Goal: Task Accomplishment & Management: Manage account settings

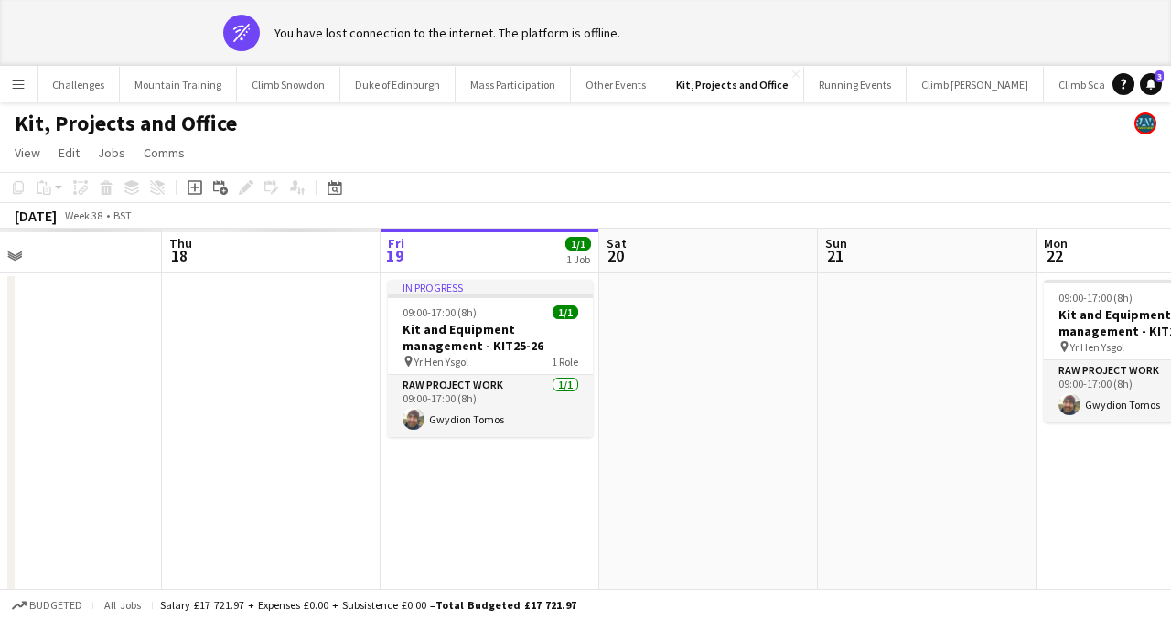
scroll to position [0, 493]
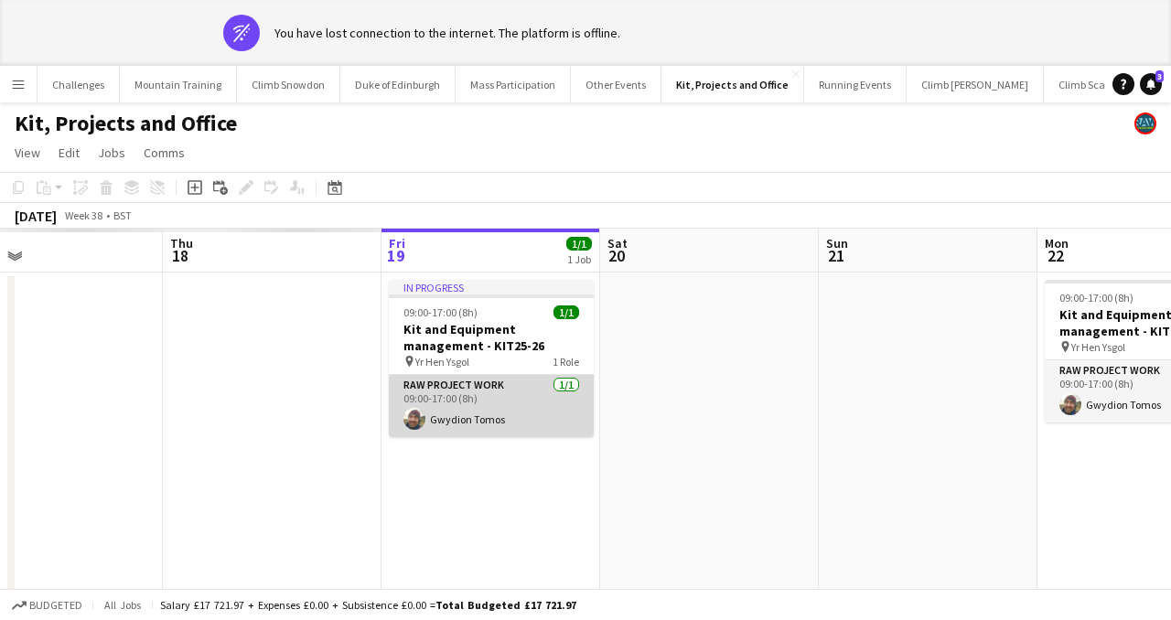
click at [494, 392] on app-card-role "RAW project work [DATE] 09:00-17:00 (8h) Gwydion Tomos" at bounding box center [491, 406] width 205 height 62
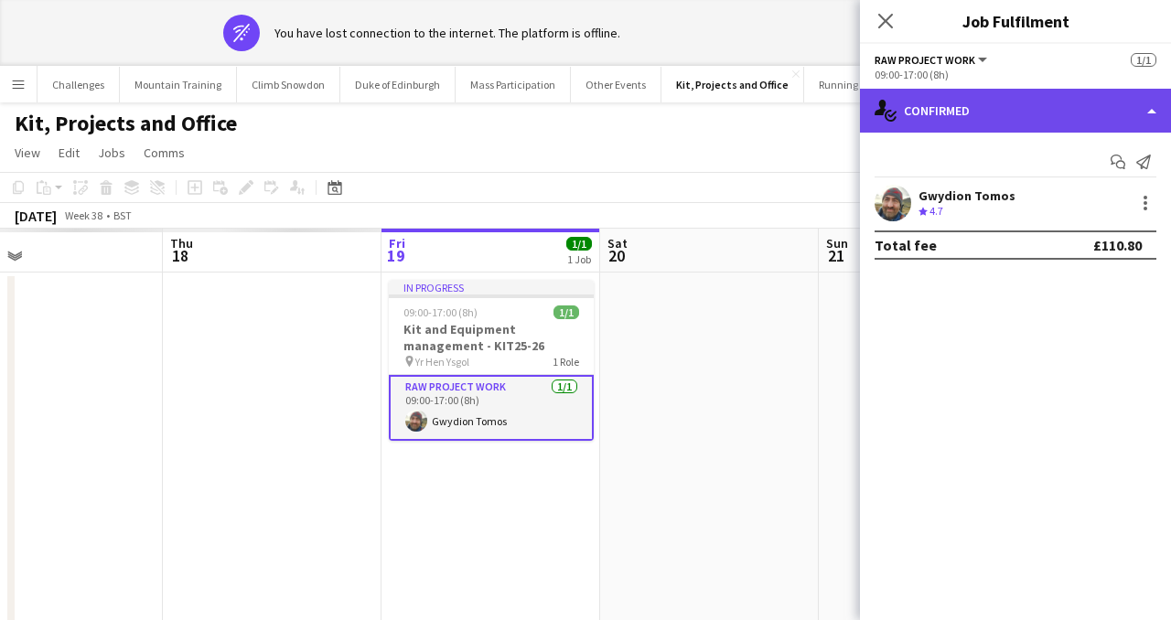
click at [1015, 116] on div "single-neutral-actions-check-2 Confirmed" at bounding box center [1015, 111] width 311 height 44
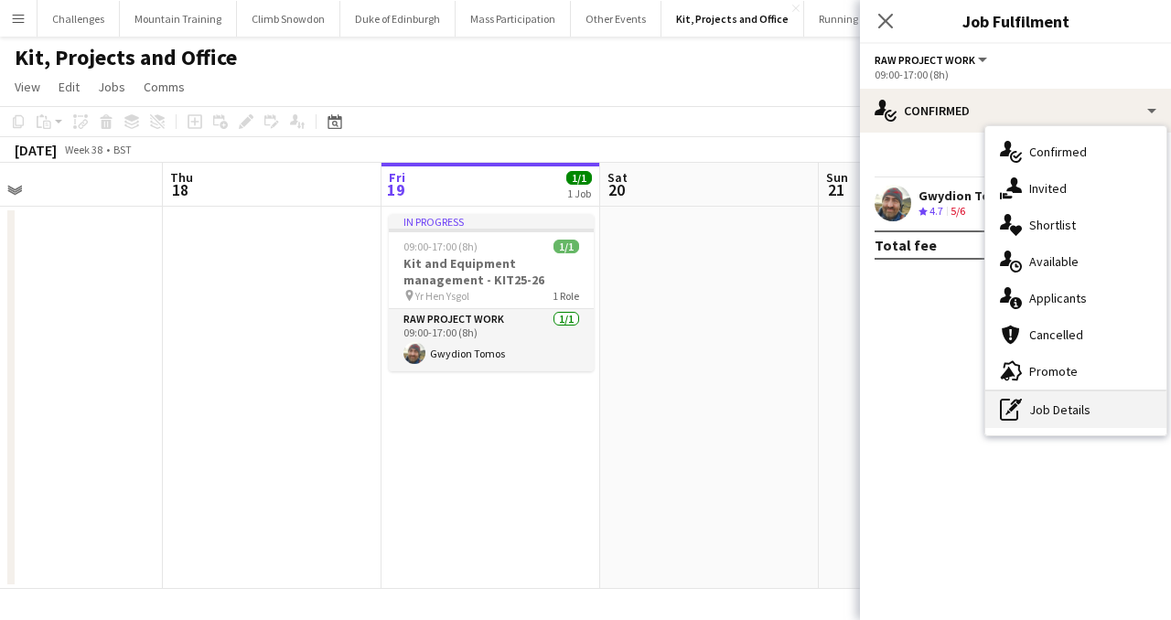
click at [1048, 405] on div "pen-write Job Details" at bounding box center [1075, 410] width 181 height 37
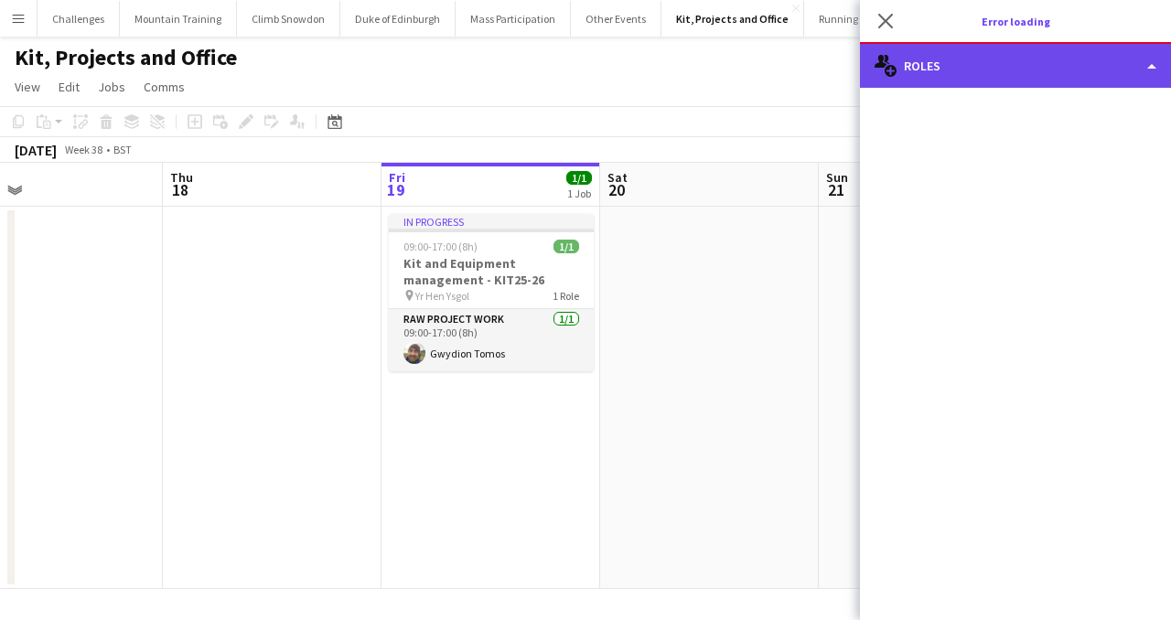
click at [1003, 52] on div "multiple-users-add Roles" at bounding box center [1015, 66] width 311 height 44
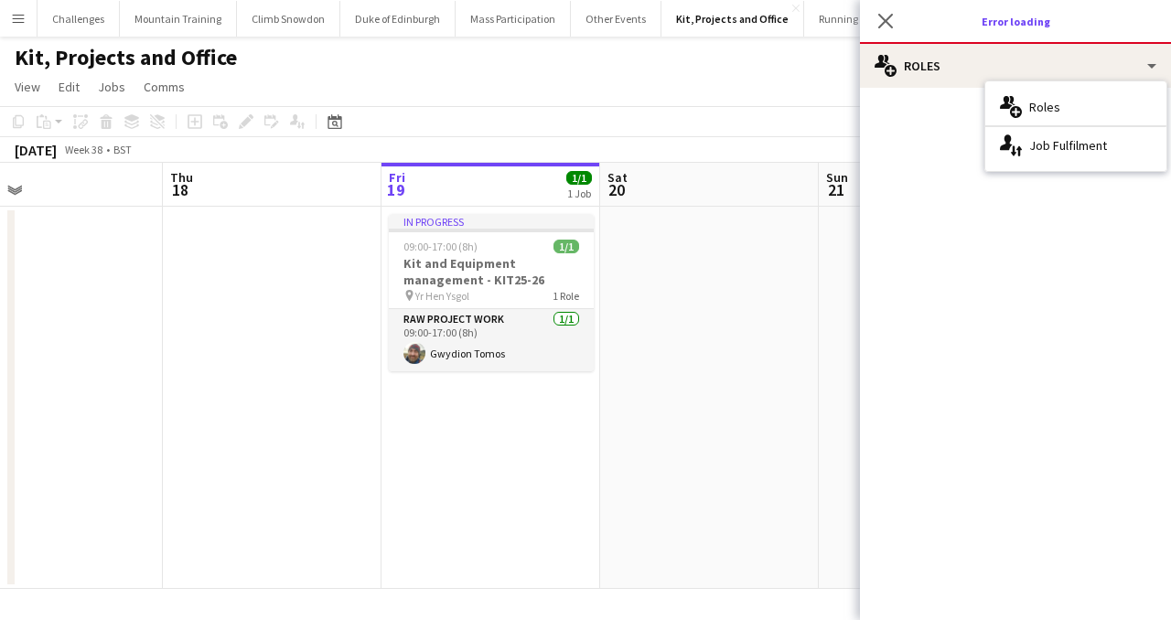
click at [929, 145] on div "multiple-users-add Roles multiple-users-add Roles single-neutral-actions-up-dow…" at bounding box center [1015, 332] width 311 height 576
click at [888, 17] on icon at bounding box center [885, 20] width 17 height 17
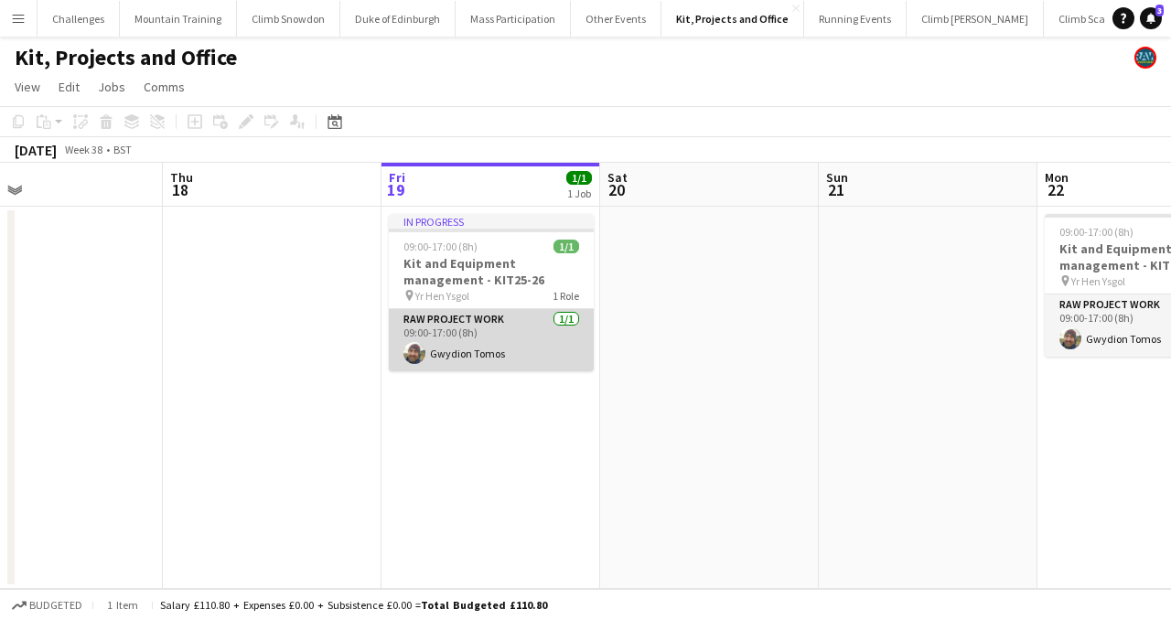
click at [497, 342] on app-card-role "RAW project work [DATE] 09:00-17:00 (8h) Gwydion Tomos" at bounding box center [491, 340] width 205 height 62
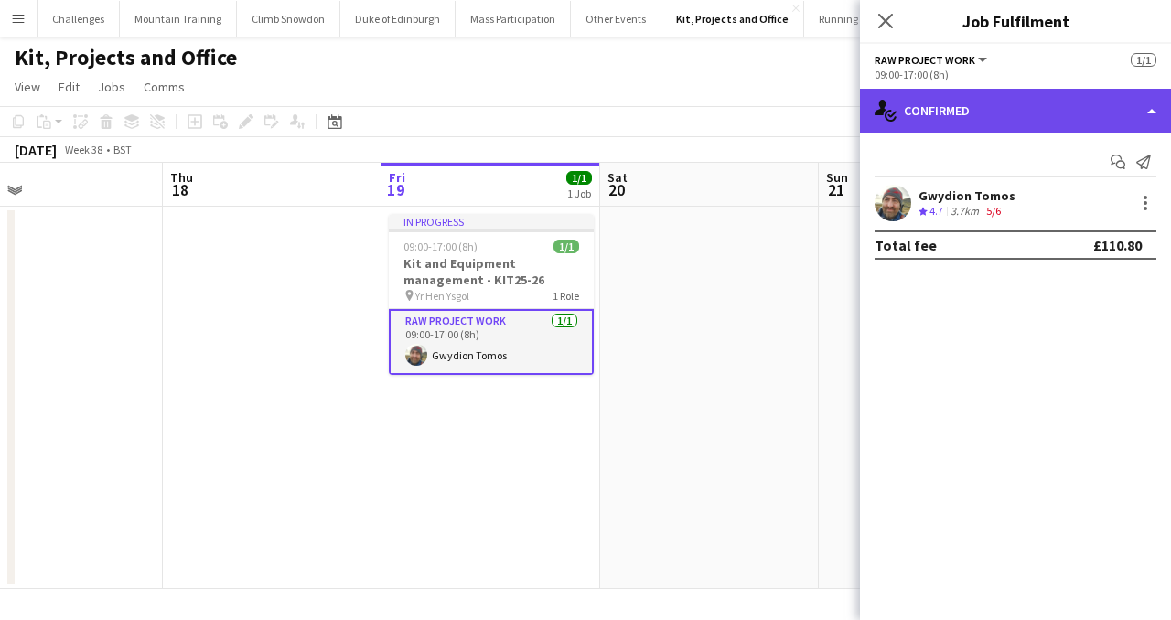
click at [1028, 112] on div "single-neutral-actions-check-2 Confirmed" at bounding box center [1015, 111] width 311 height 44
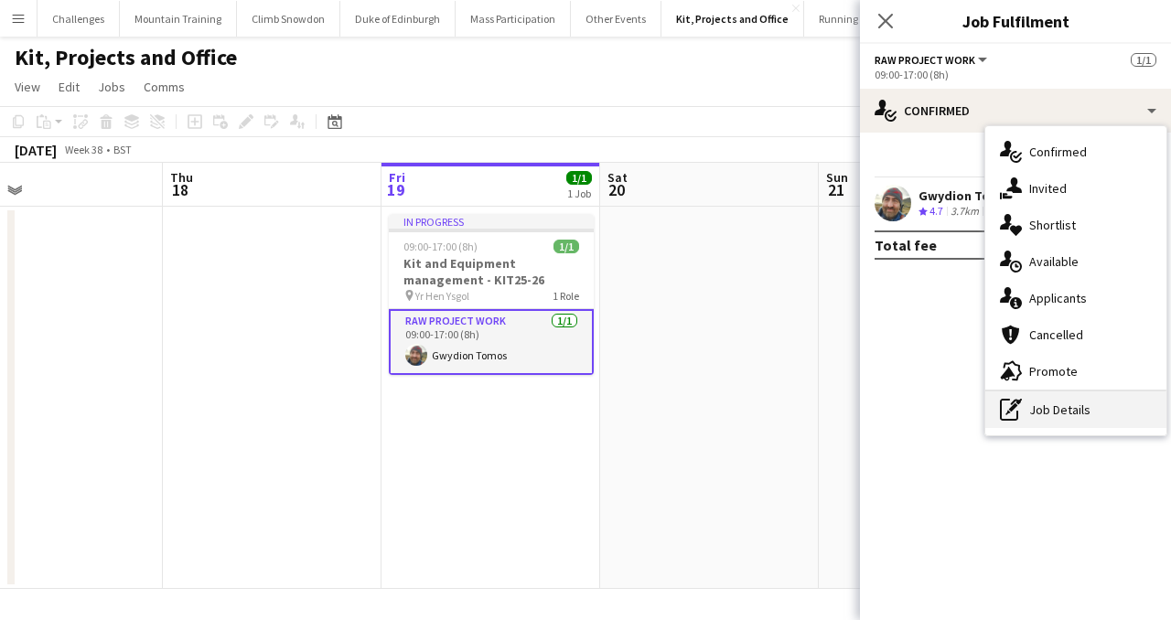
click at [1050, 415] on div "pen-write Job Details" at bounding box center [1075, 410] width 181 height 37
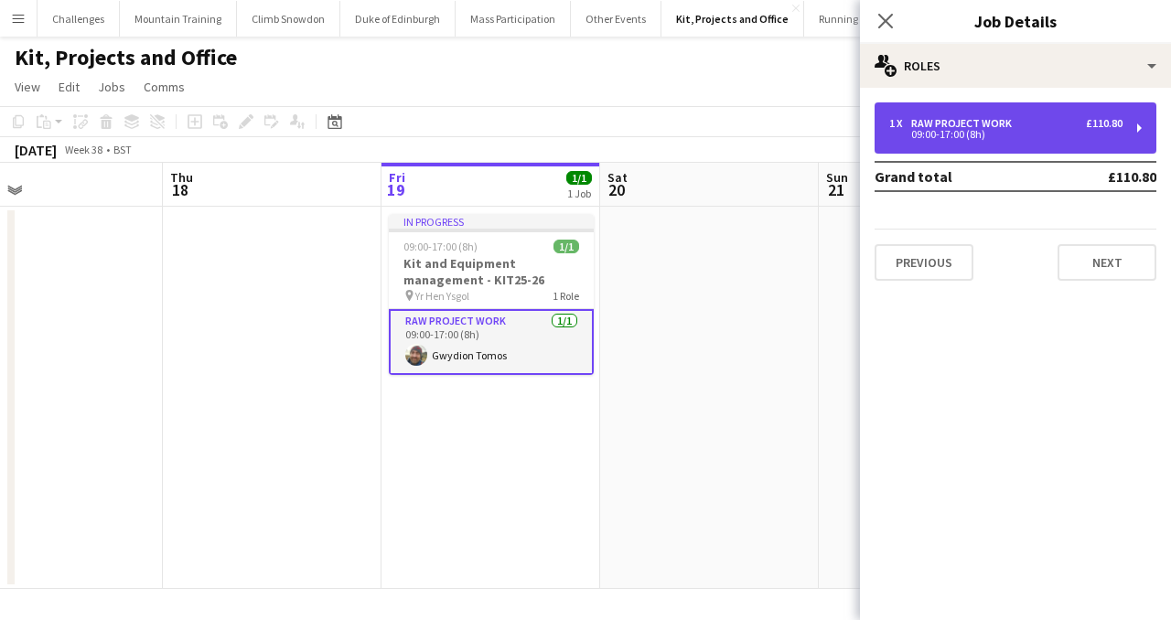
click at [1059, 126] on div "1 x RAW project work £110.80" at bounding box center [1005, 123] width 233 height 13
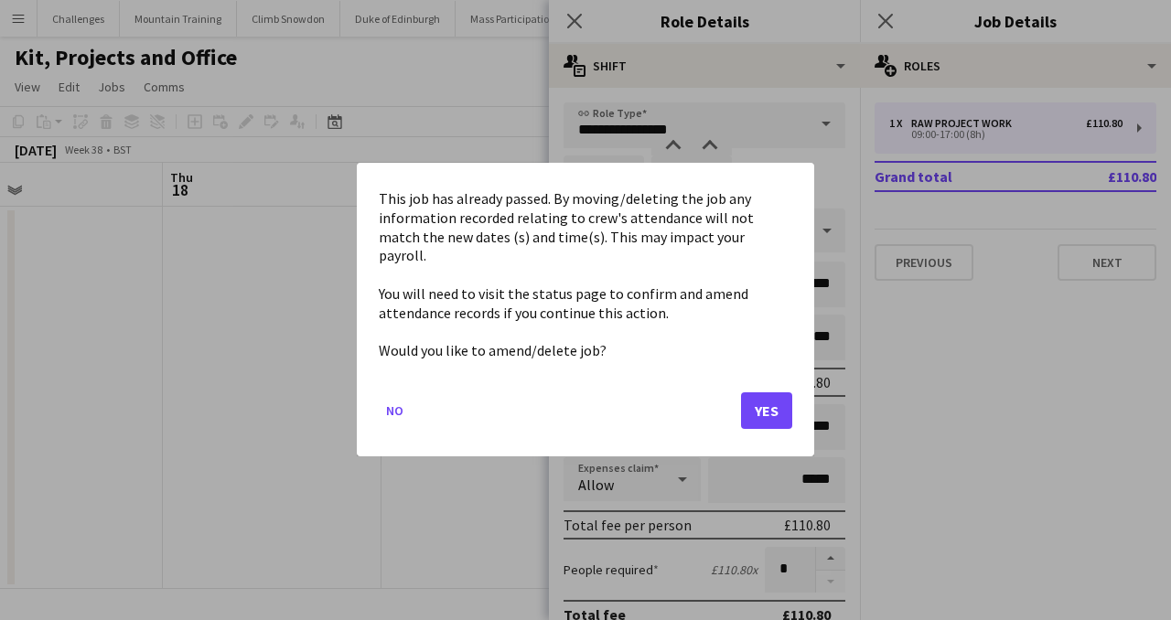
click at [729, 178] on body "Menu Boards Boards Boards All jobs Status Workforce Workforce My Workforce Recr…" at bounding box center [585, 310] width 1171 height 620
click at [765, 408] on button "Yes" at bounding box center [766, 411] width 51 height 37
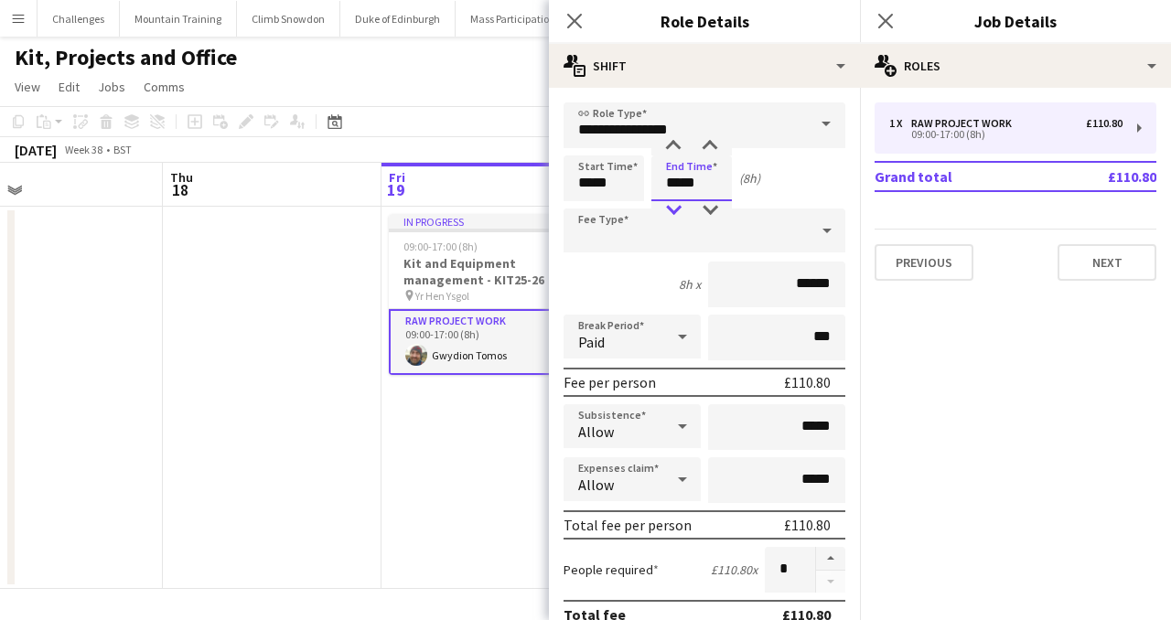
click at [670, 214] on div at bounding box center [673, 210] width 37 height 18
type input "*****"
click at [670, 214] on div at bounding box center [673, 210] width 37 height 18
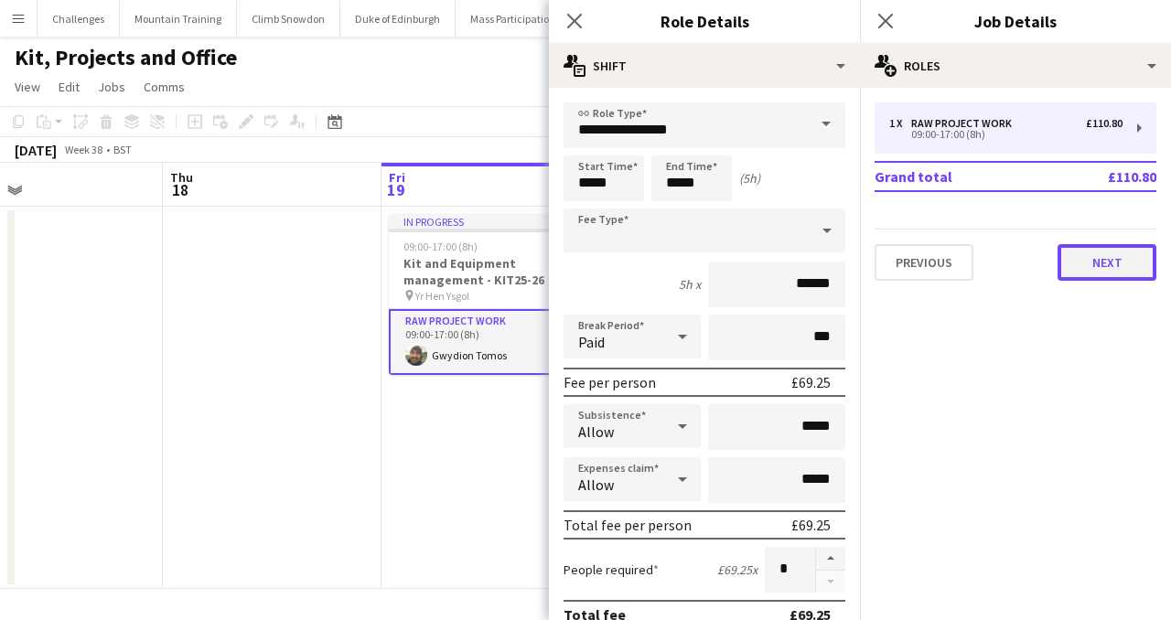
click at [1107, 269] on button "Next" at bounding box center [1107, 262] width 99 height 37
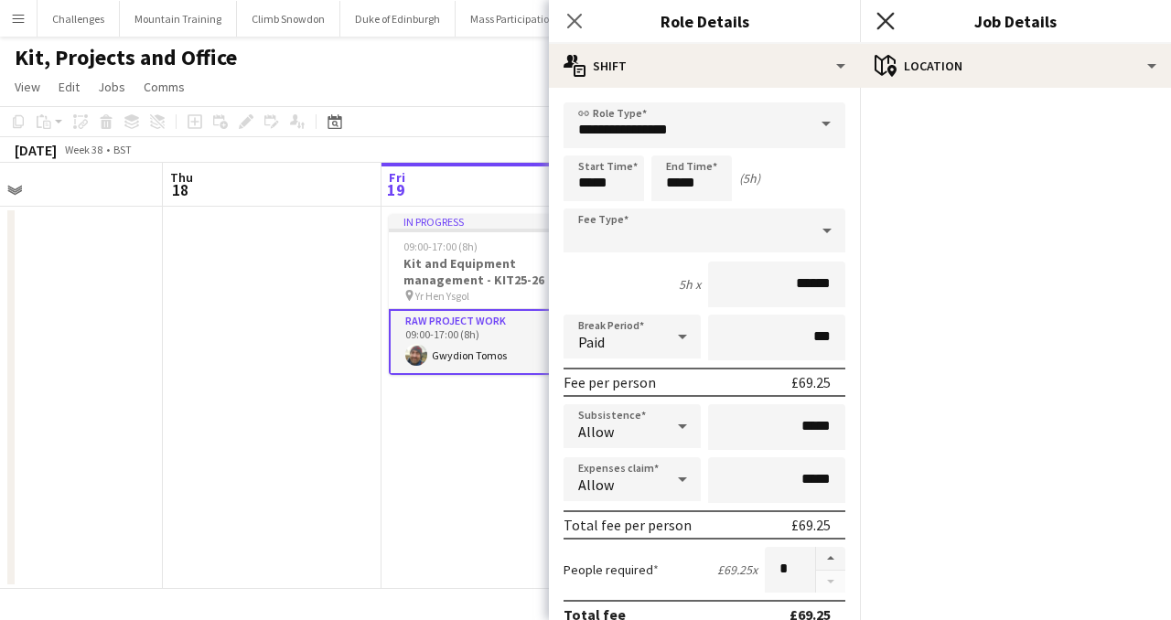
click at [886, 20] on icon at bounding box center [885, 20] width 17 height 17
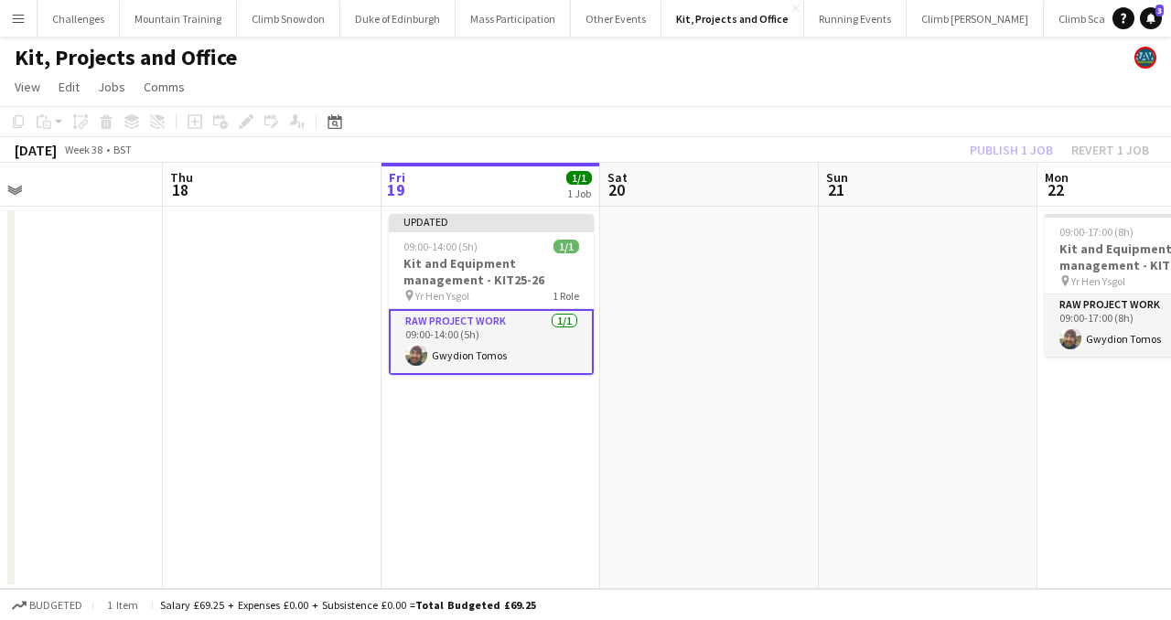
click at [717, 279] on app-date-cell at bounding box center [709, 398] width 219 height 382
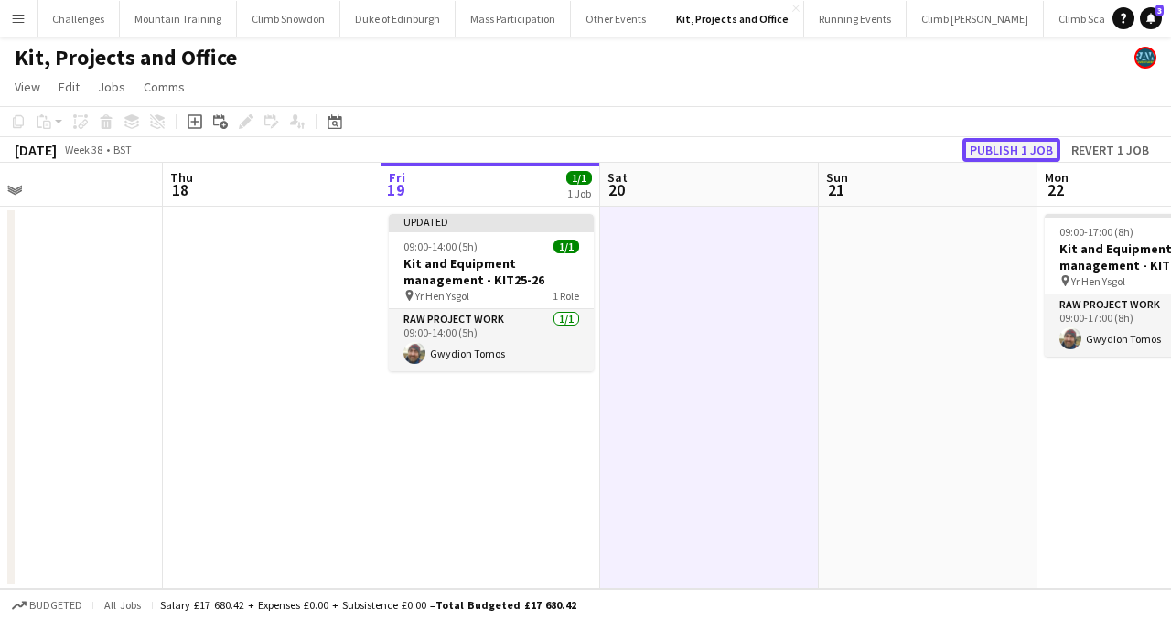
click at [1010, 154] on button "Publish 1 job" at bounding box center [1012, 150] width 98 height 24
